Goal: Find specific page/section: Find specific page/section

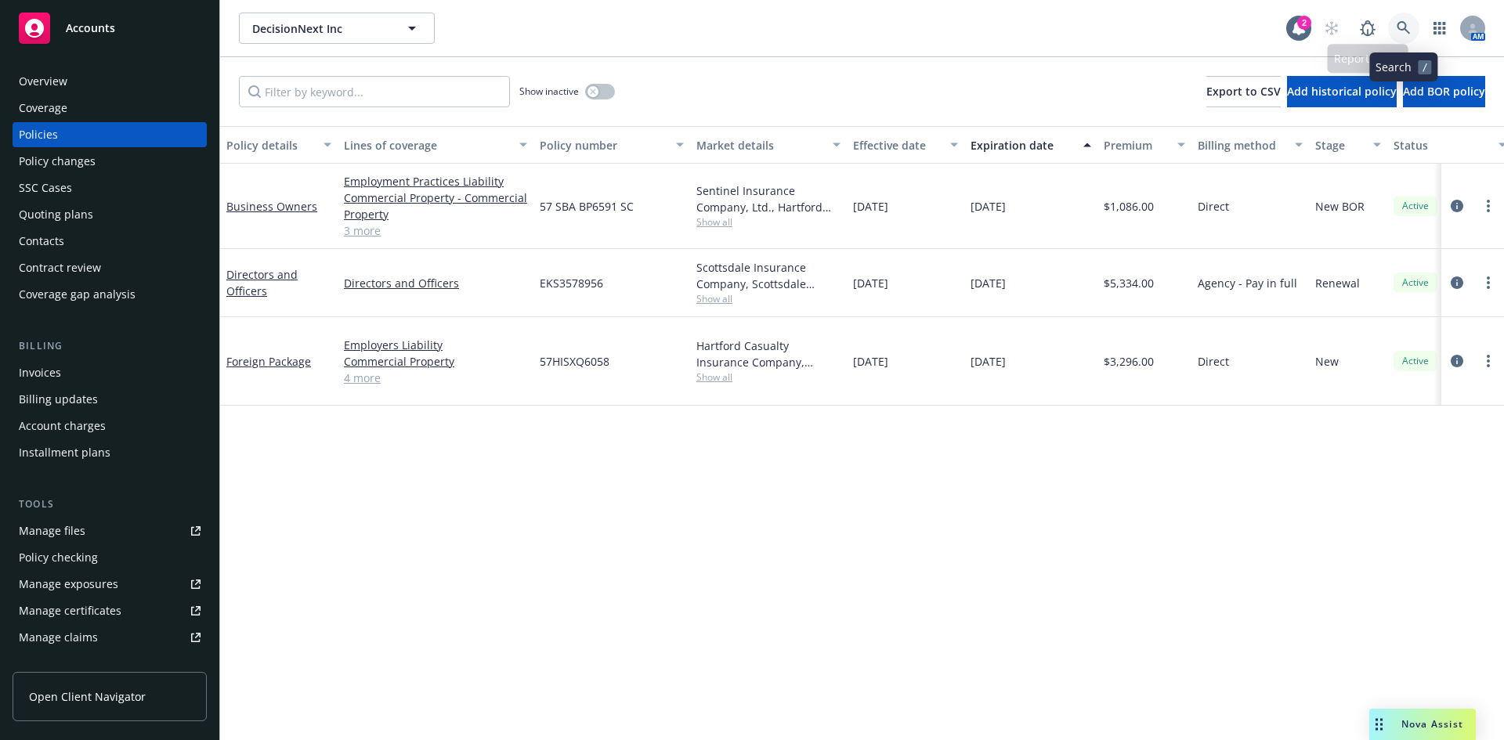
click at [1406, 23] on icon at bounding box center [1403, 28] width 14 height 14
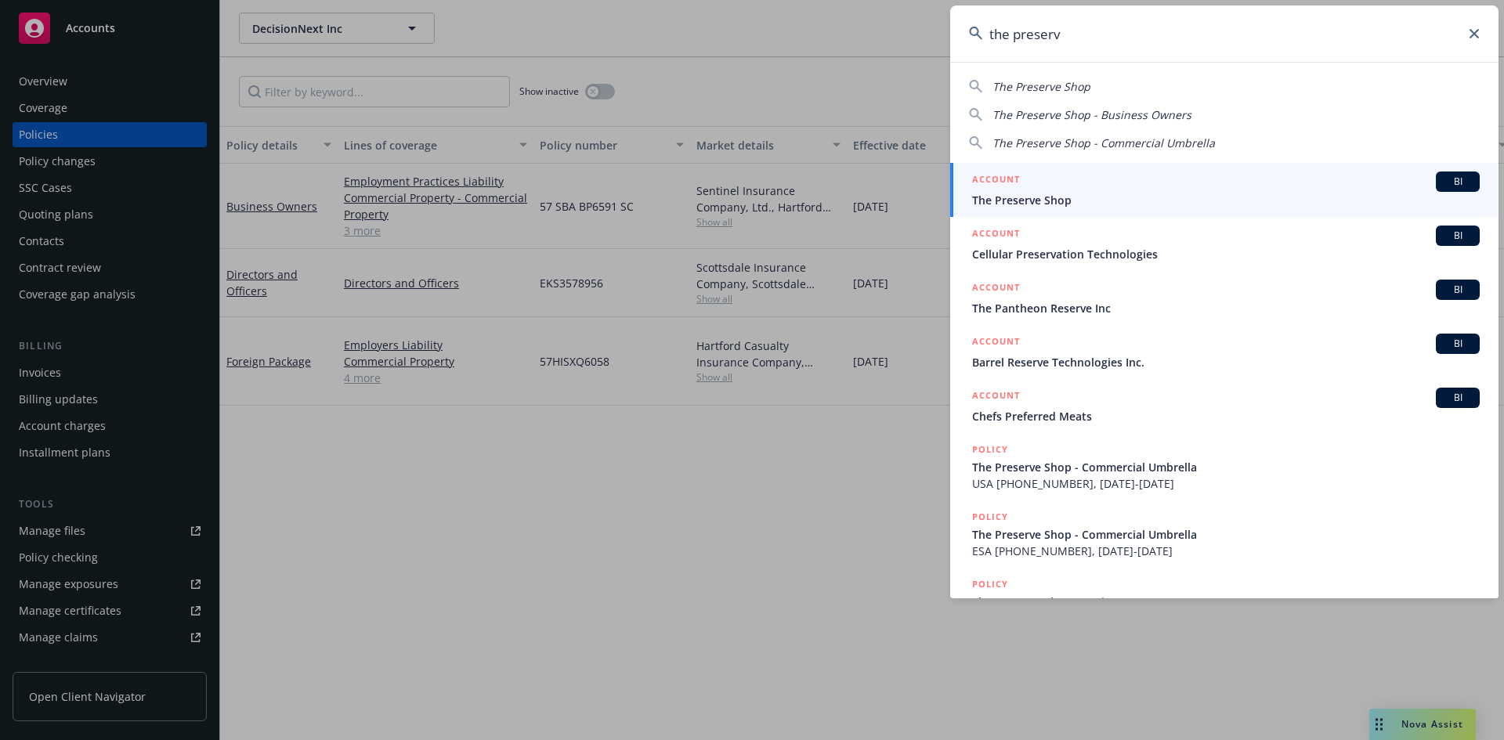
type input "the preserv"
click at [995, 179] on h5 "ACCOUNT" at bounding box center [996, 180] width 48 height 19
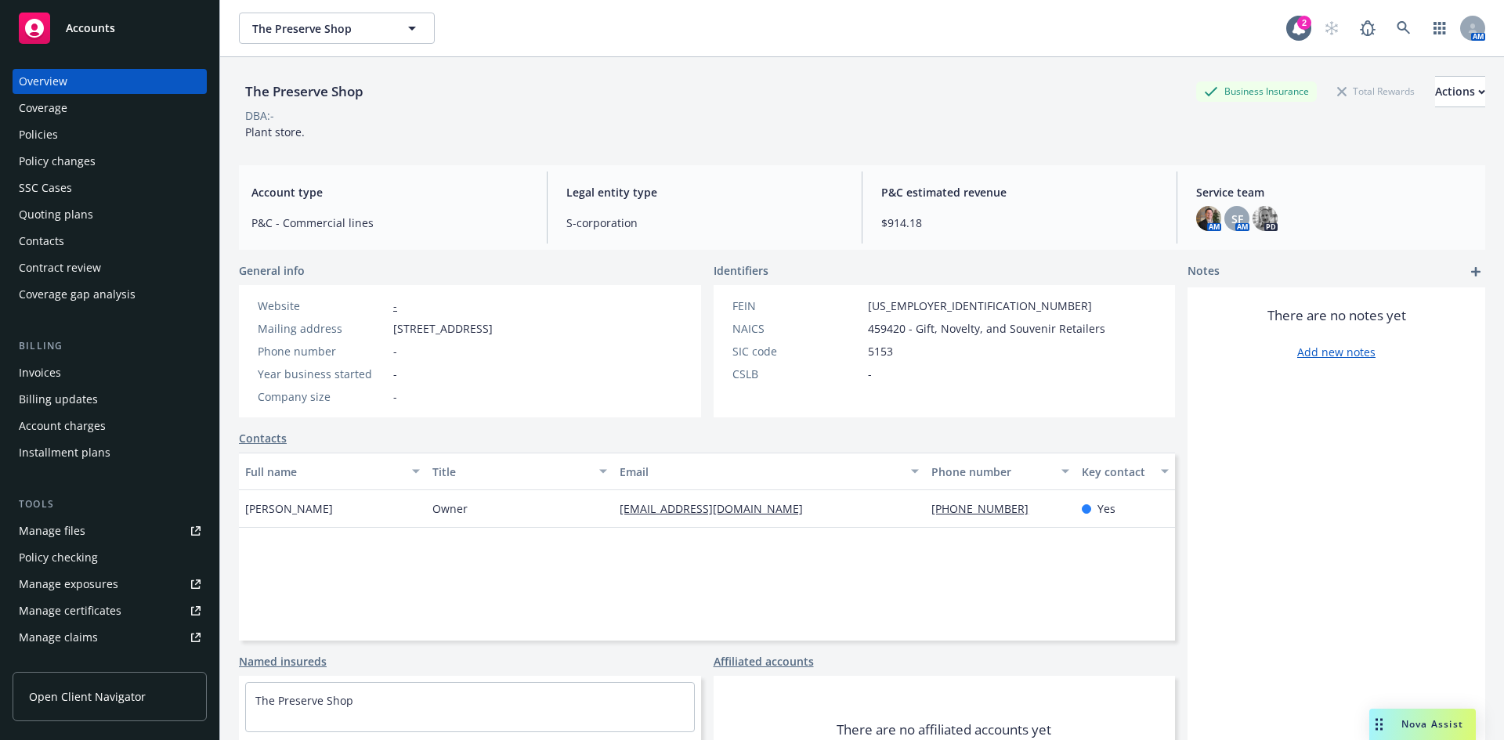
click at [96, 135] on div "Policies" at bounding box center [110, 134] width 182 height 25
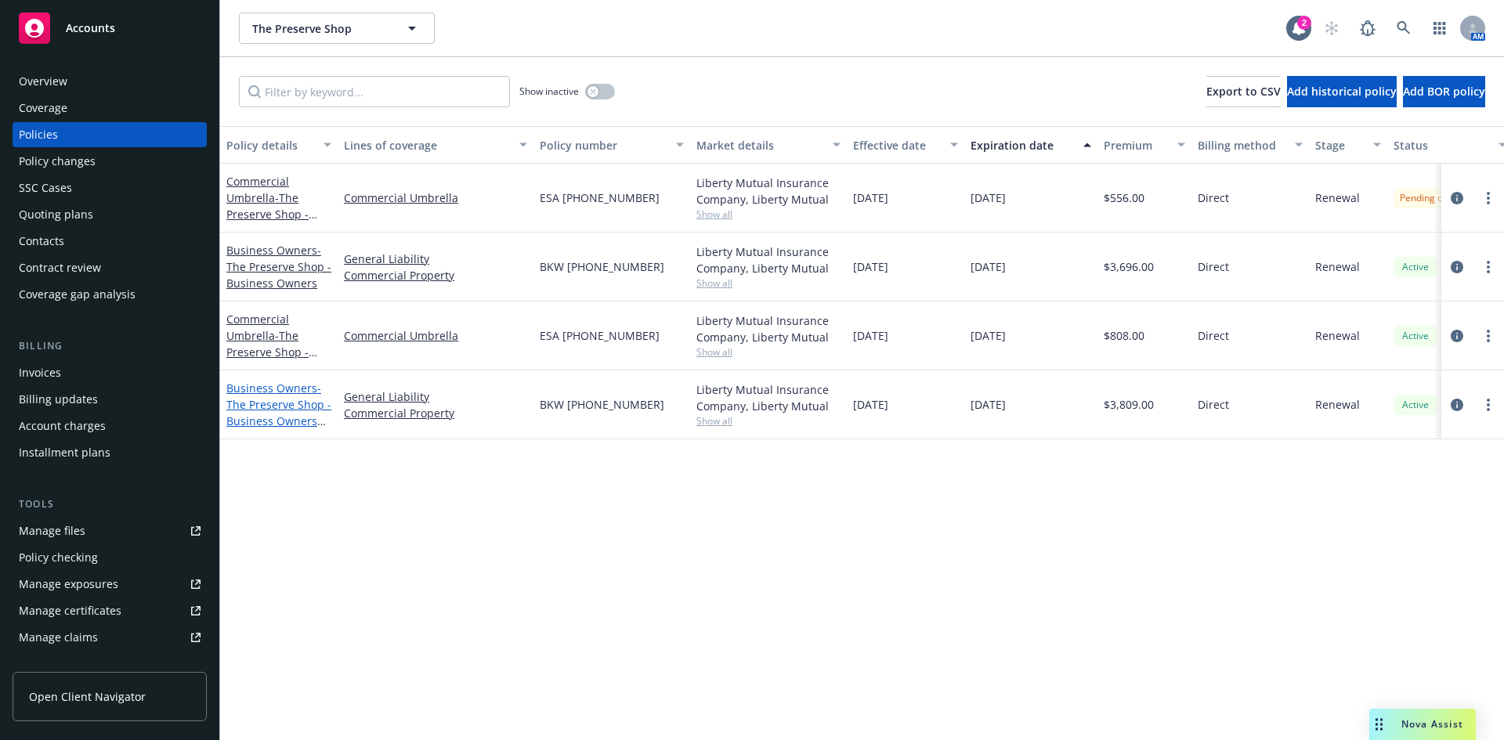
click at [269, 399] on span "- The Preserve Shop - Business Owners 25-26" at bounding box center [278, 413] width 105 height 64
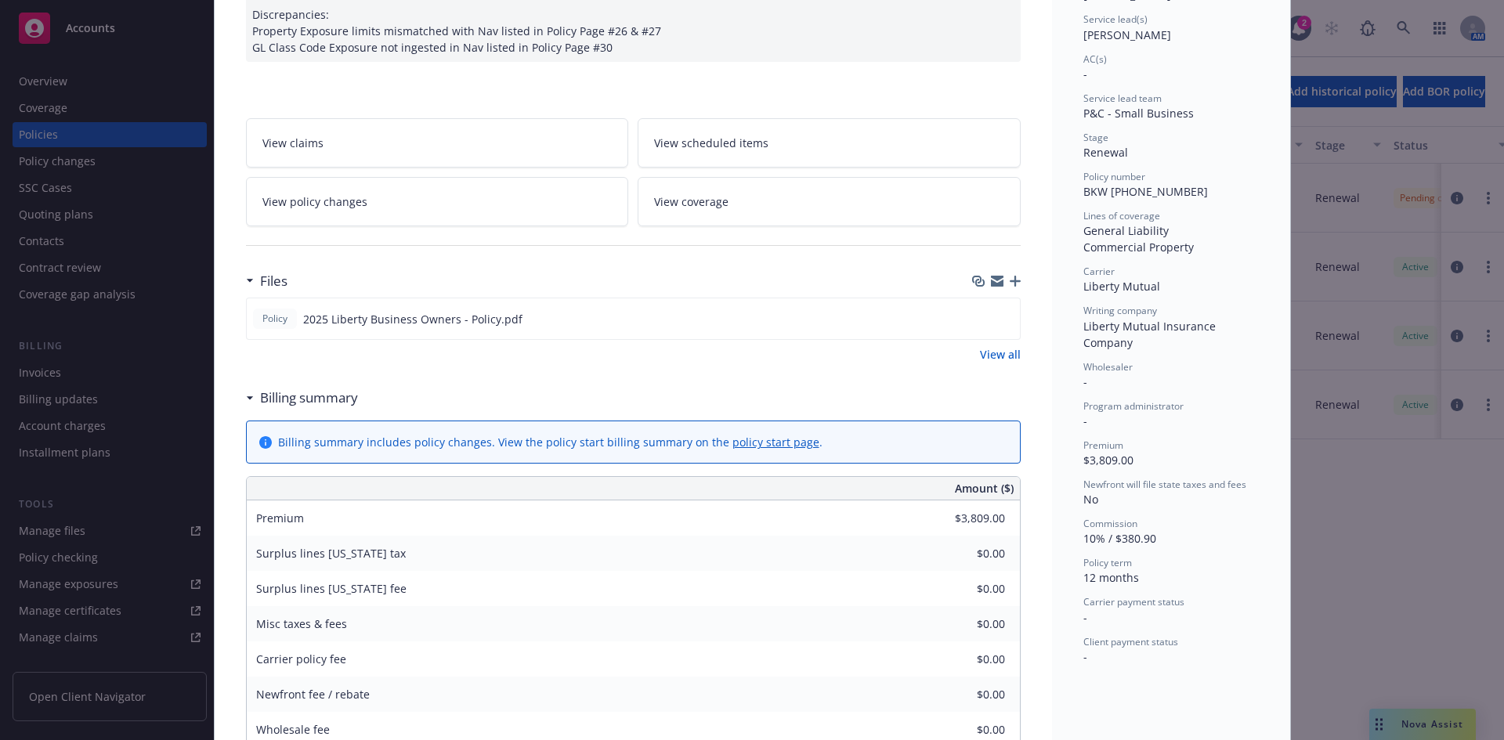
scroll to position [235, 0]
click at [1002, 313] on icon "preview file" at bounding box center [1005, 316] width 14 height 11
